Goal: Information Seeking & Learning: Learn about a topic

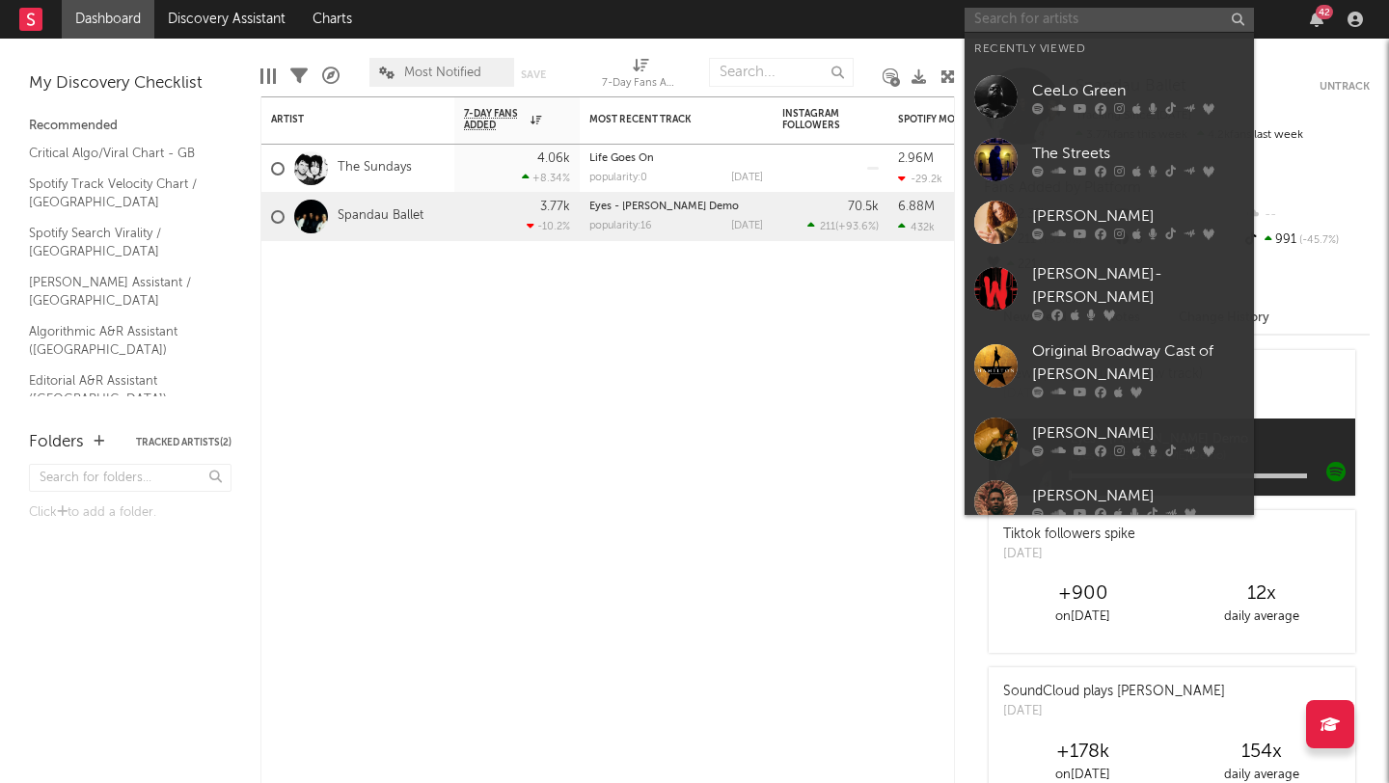
click at [1073, 18] on input "text" at bounding box center [1108, 20] width 289 height 24
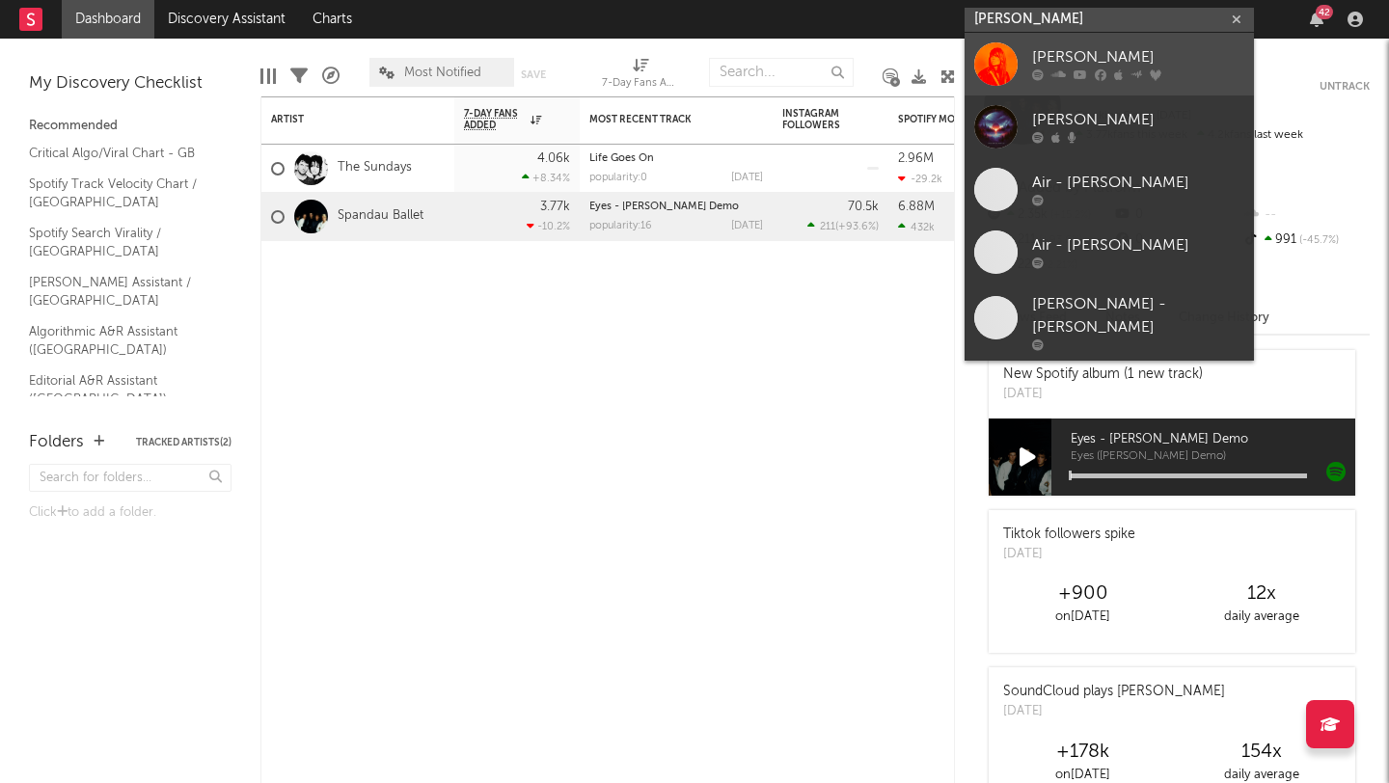
type input "[PERSON_NAME]"
click at [1105, 65] on div "[PERSON_NAME]" at bounding box center [1138, 57] width 212 height 23
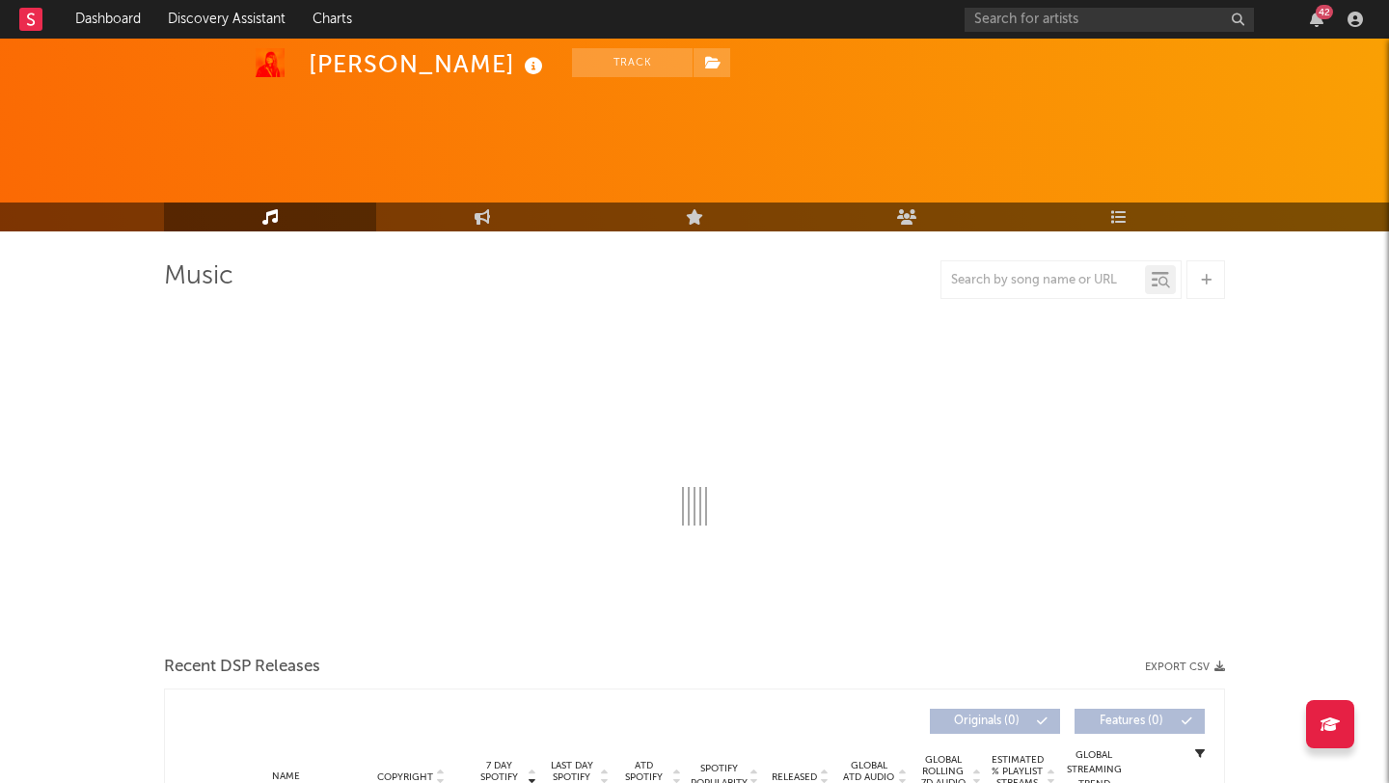
scroll to position [485, 0]
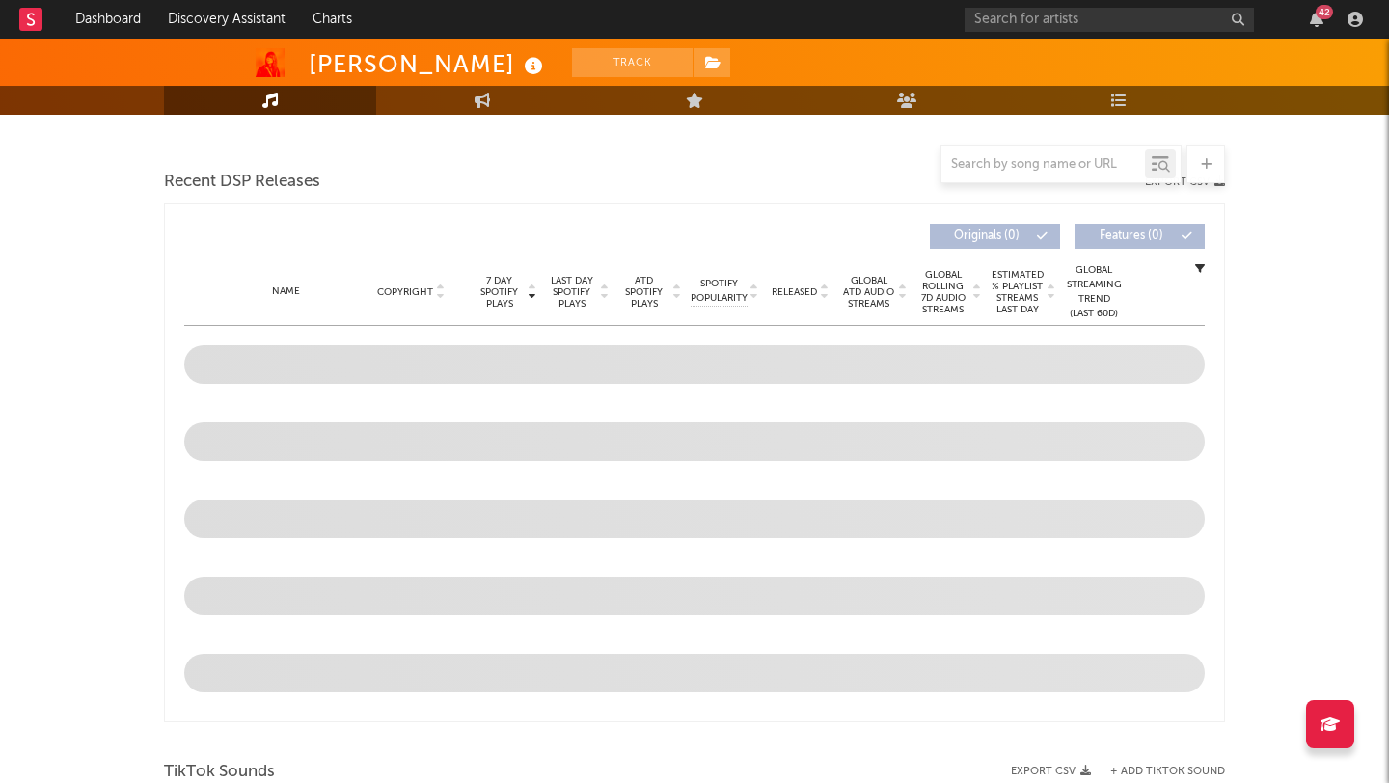
select select "6m"
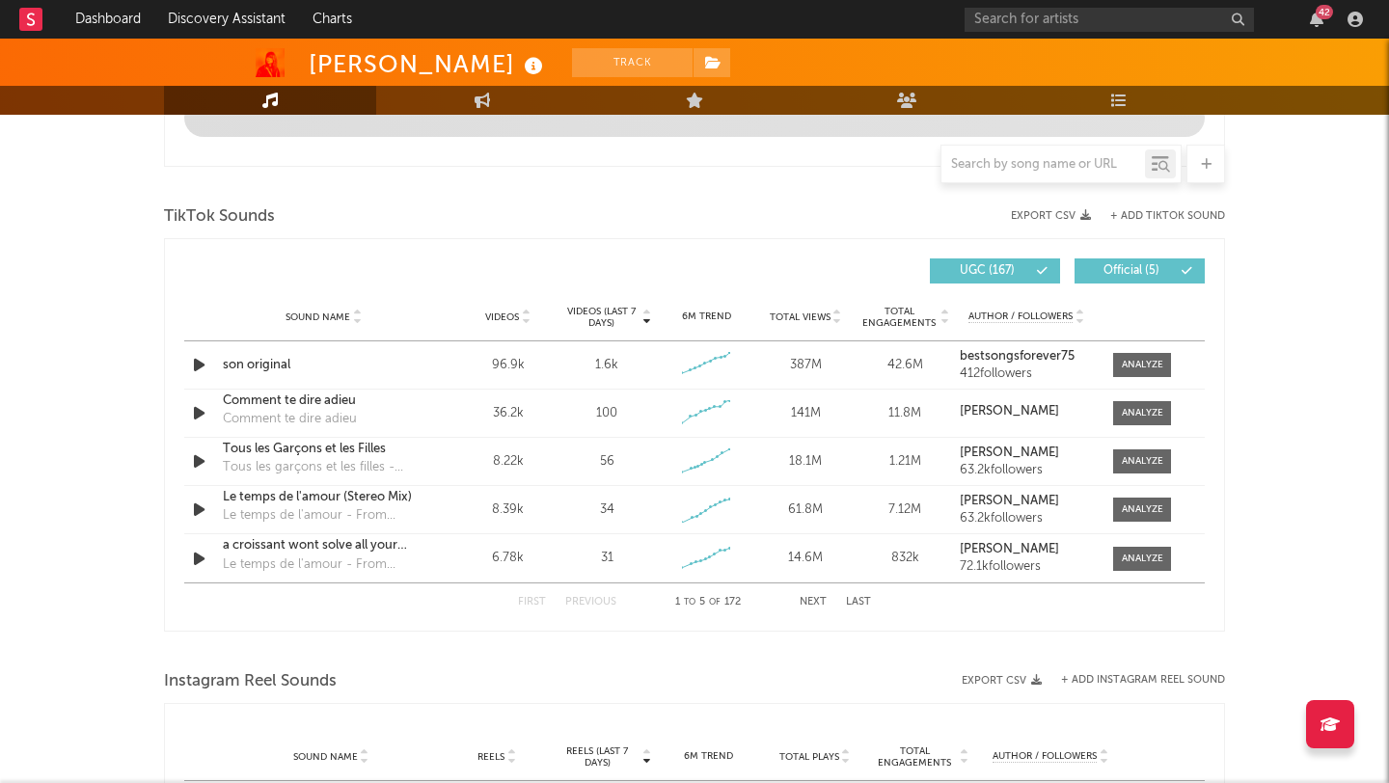
scroll to position [1192, 0]
click at [194, 365] on icon "button" at bounding box center [199, 366] width 20 height 24
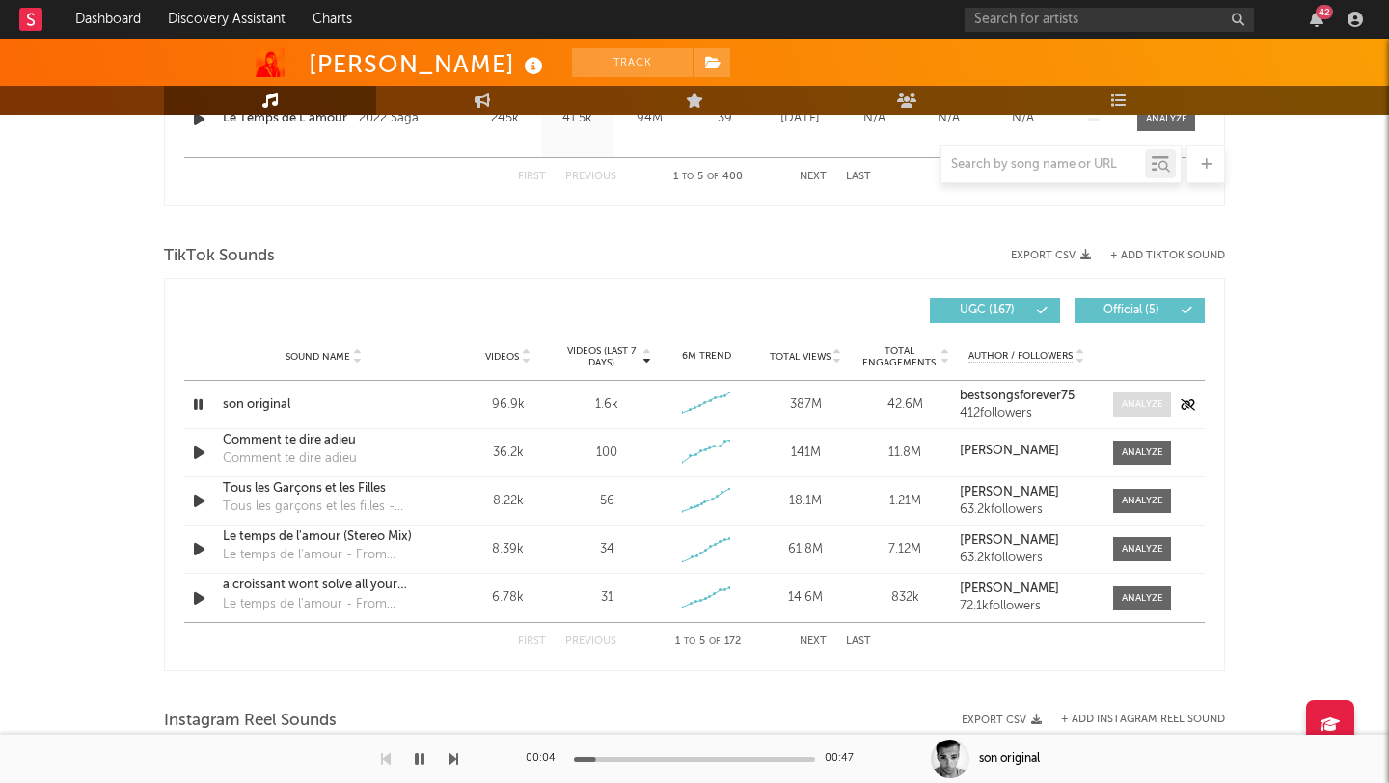
click at [1137, 412] on span at bounding box center [1142, 404] width 58 height 24
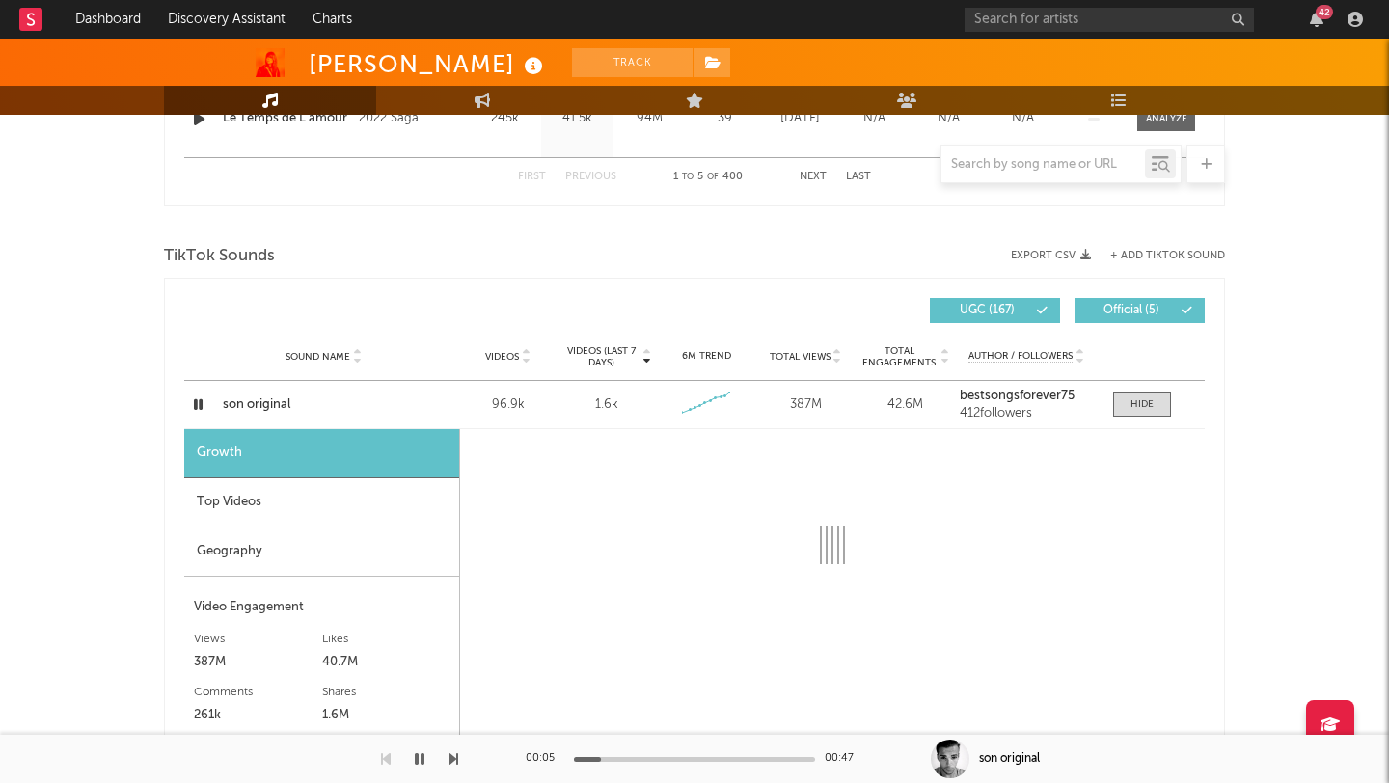
click at [243, 500] on div "Top Videos" at bounding box center [321, 502] width 275 height 49
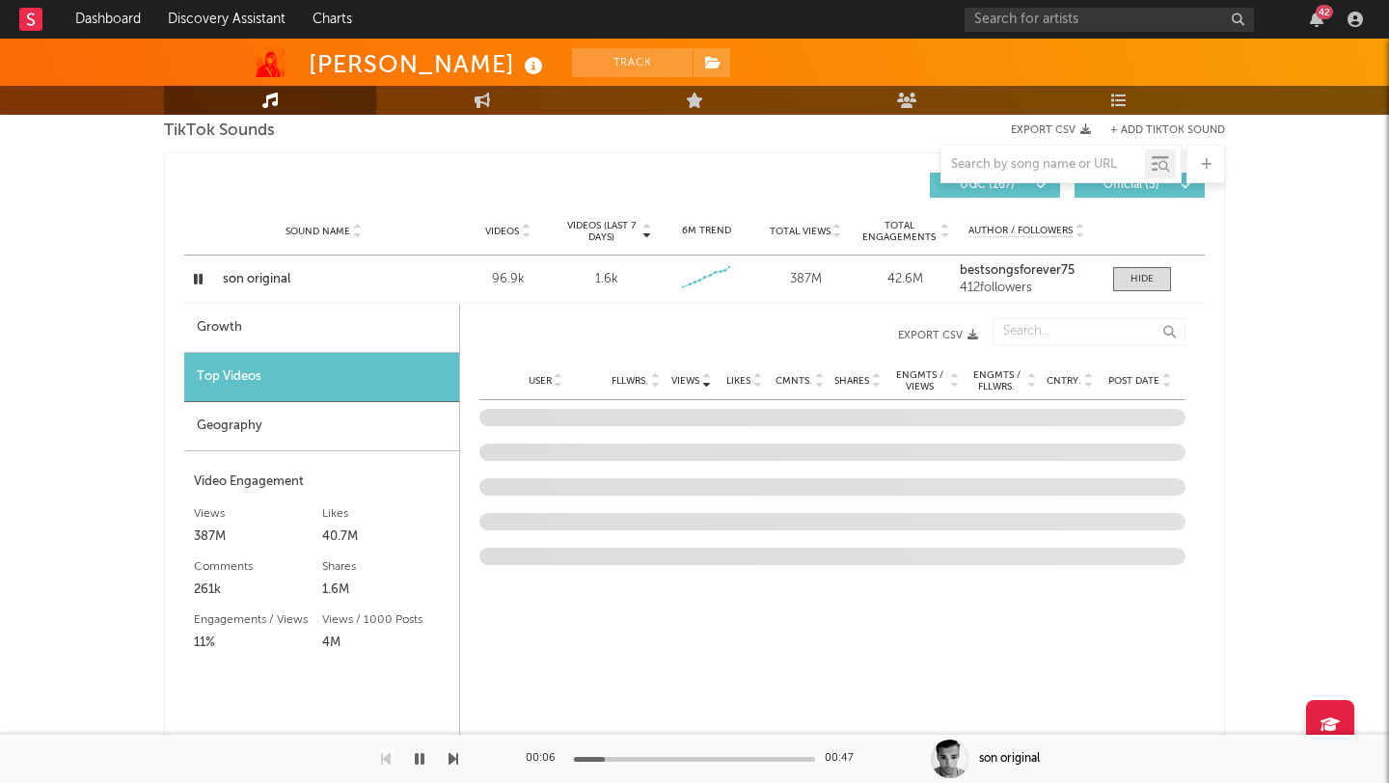
scroll to position [1324, 0]
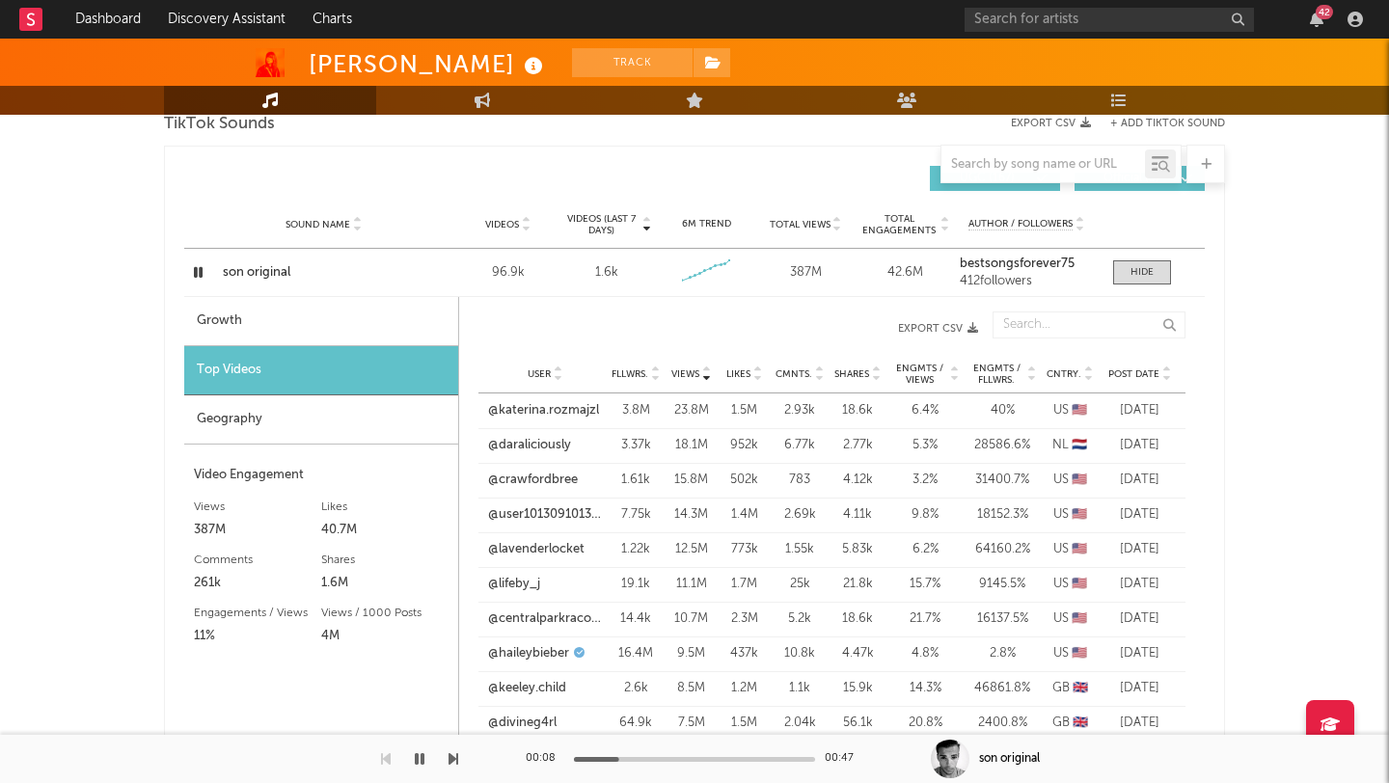
click at [1133, 375] on span "Post Date" at bounding box center [1133, 374] width 51 height 12
click at [568, 419] on link "@claricecazauran" at bounding box center [540, 410] width 102 height 19
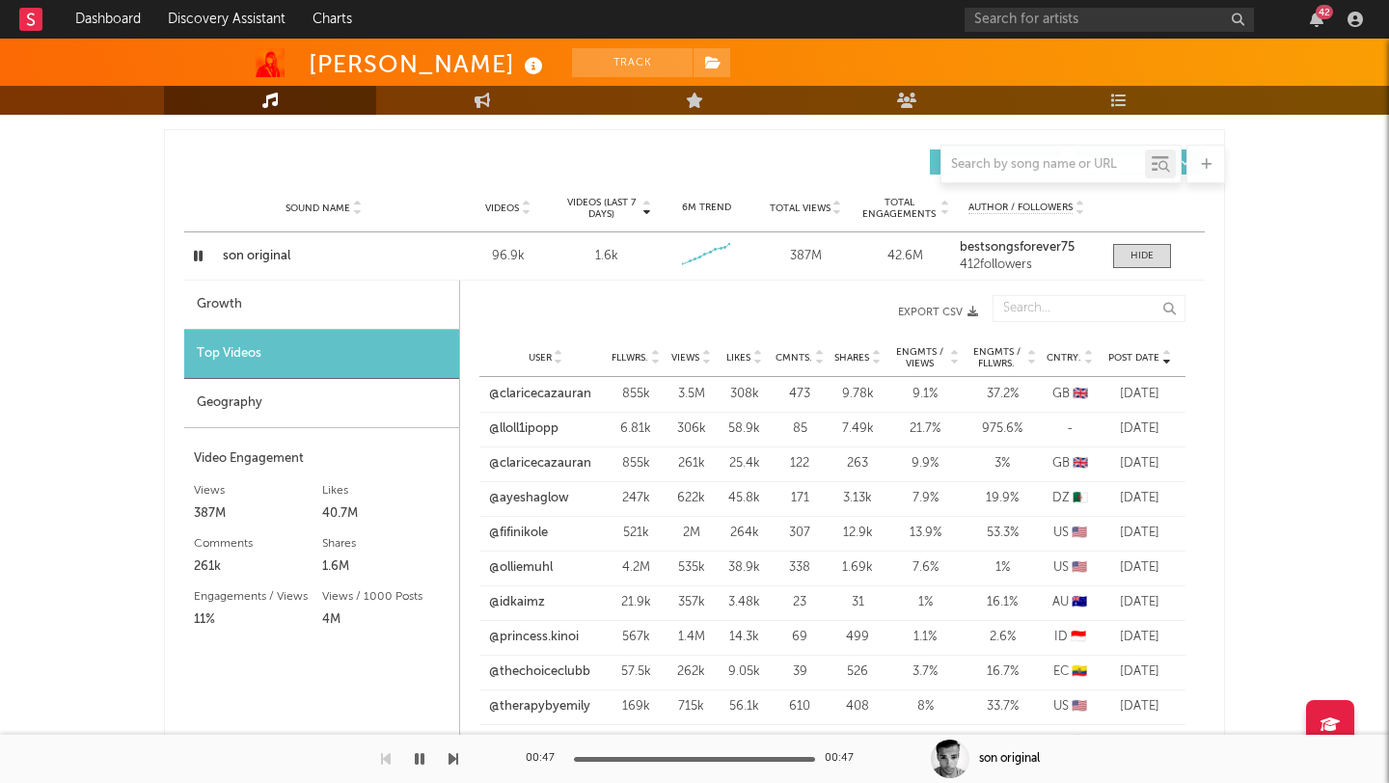
scroll to position [1342, 0]
click at [1154, 251] on span at bounding box center [1142, 254] width 58 height 24
